Goal: Information Seeking & Learning: Understand process/instructions

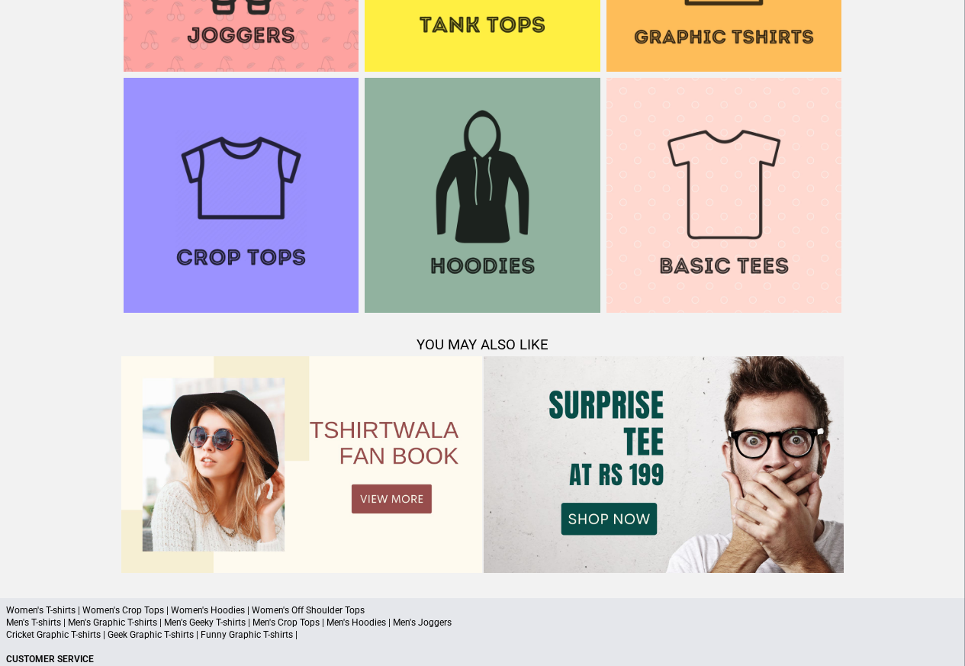
scroll to position [1473, 0]
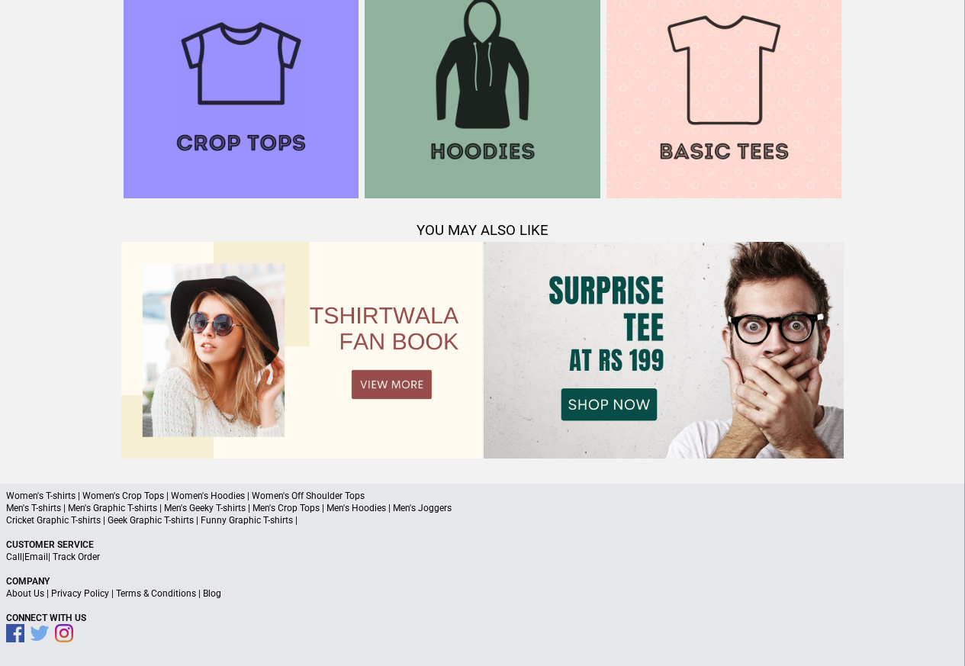
click at [158, 594] on link "Terms & Conditions" at bounding box center [156, 593] width 80 height 11
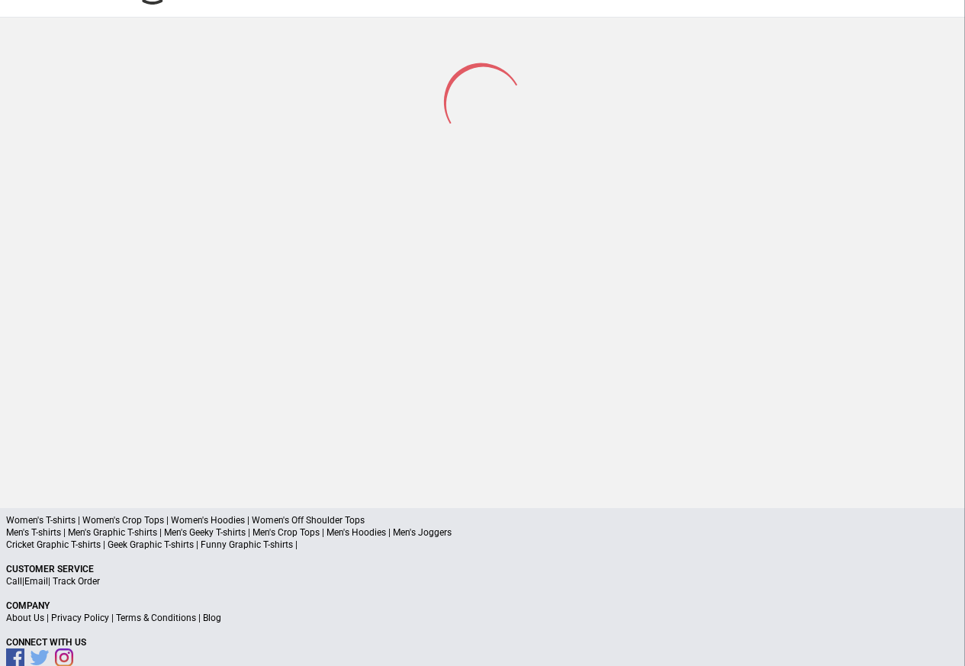
scroll to position [72, 0]
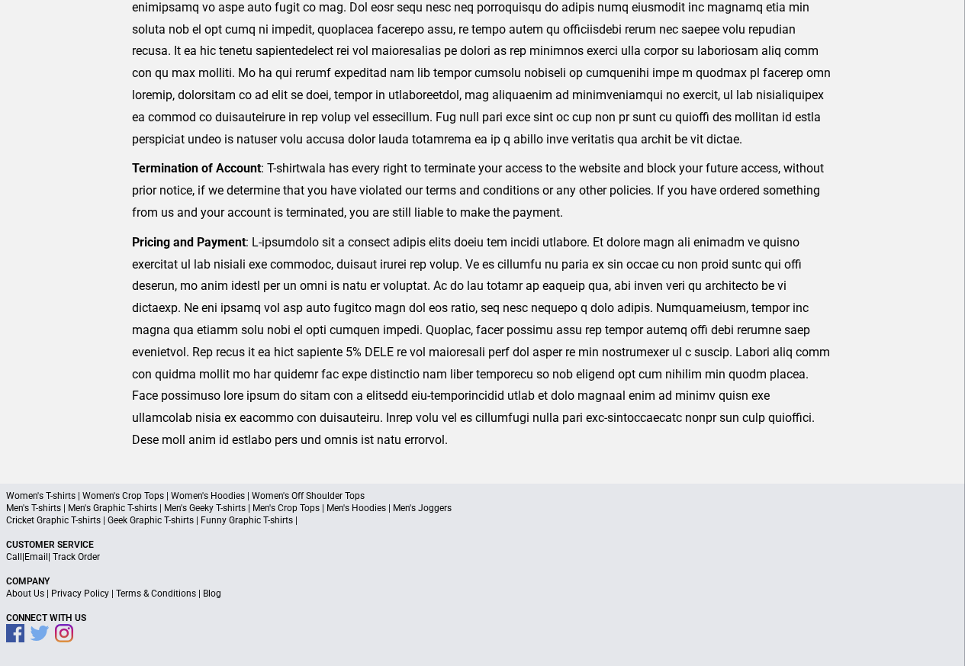
scroll to position [375, 0]
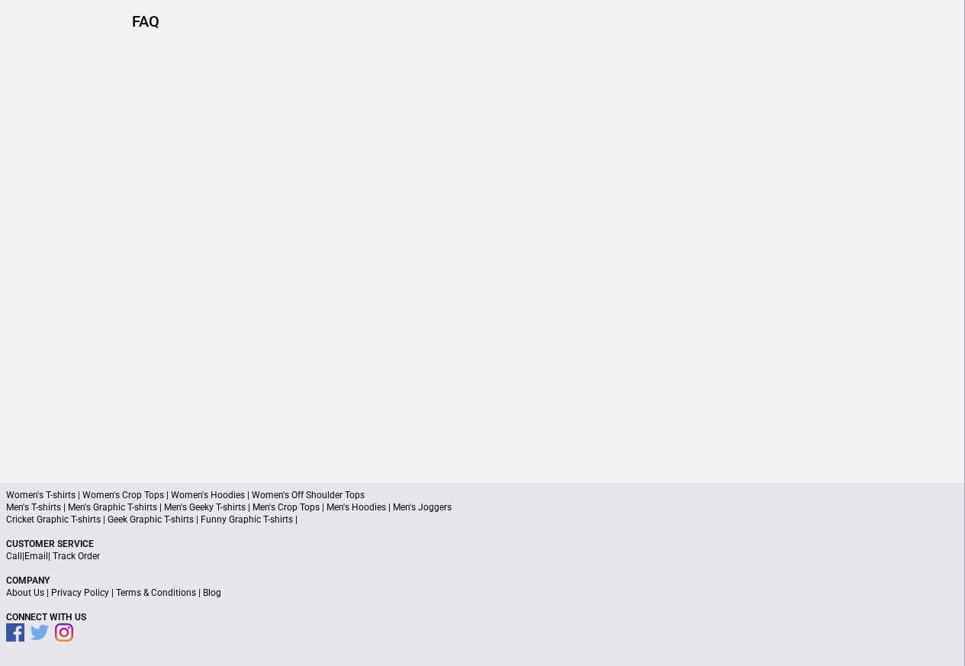
scroll to position [71, 0]
